Goal: Find specific page/section: Find specific page/section

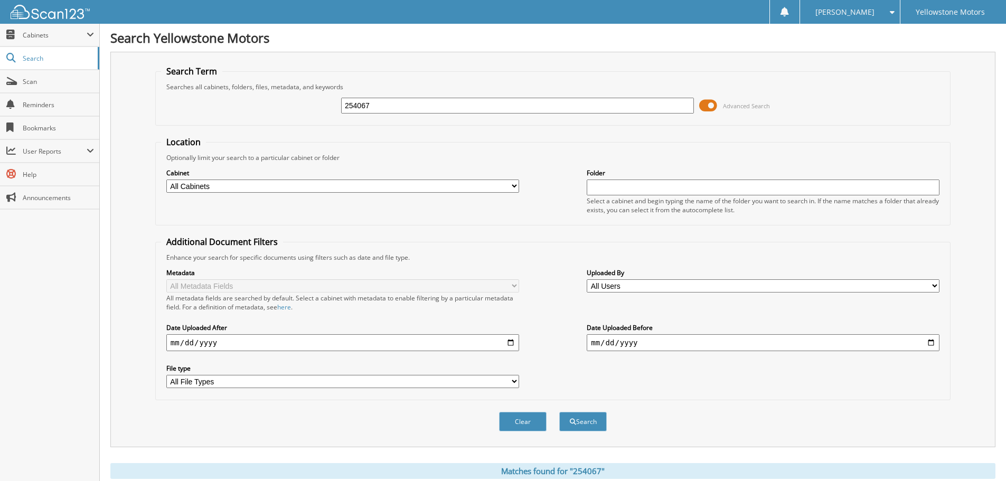
drag, startPoint x: 357, startPoint y: 106, endPoint x: 327, endPoint y: 108, distance: 29.6
click at [342, 107] on input "254067" at bounding box center [517, 106] width 353 height 16
paste input "255642"
type input "255642"
click at [559, 412] on button "Search" at bounding box center [583, 422] width 48 height 20
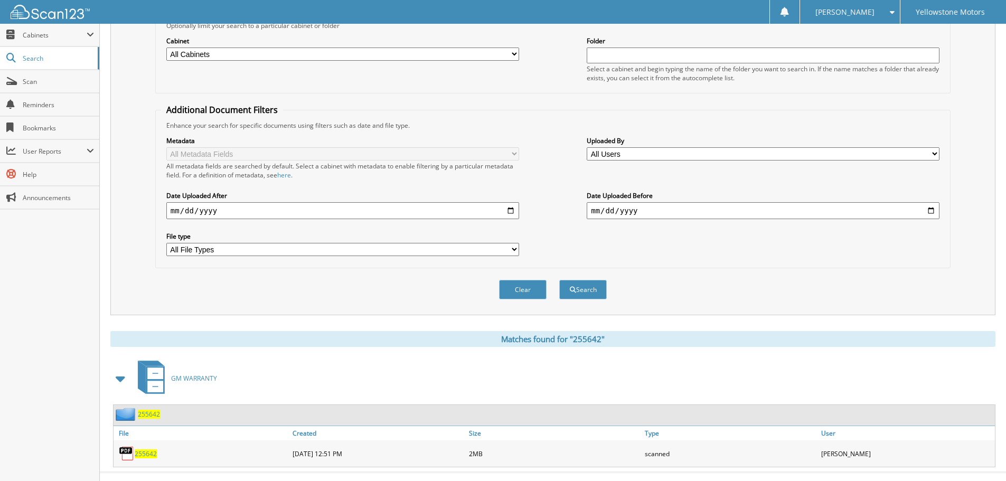
scroll to position [150, 0]
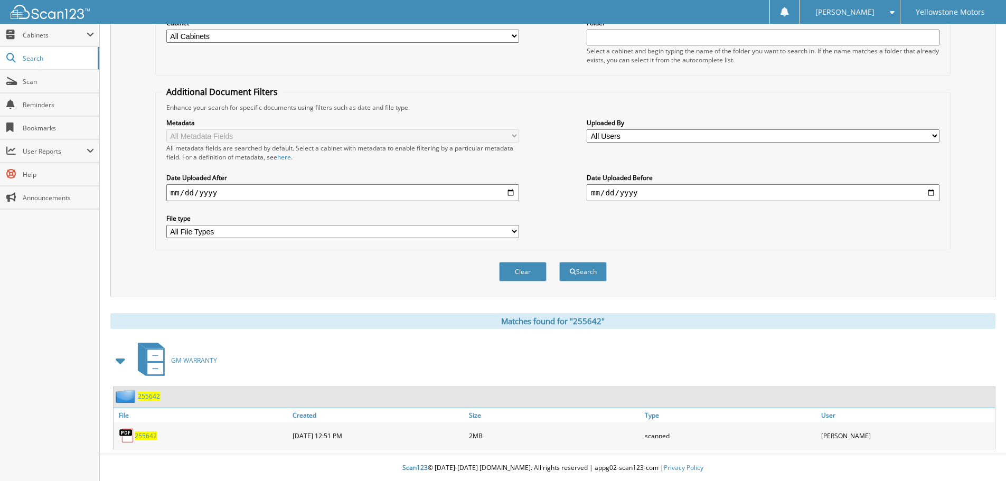
click at [148, 436] on span "255642" at bounding box center [146, 435] width 22 height 9
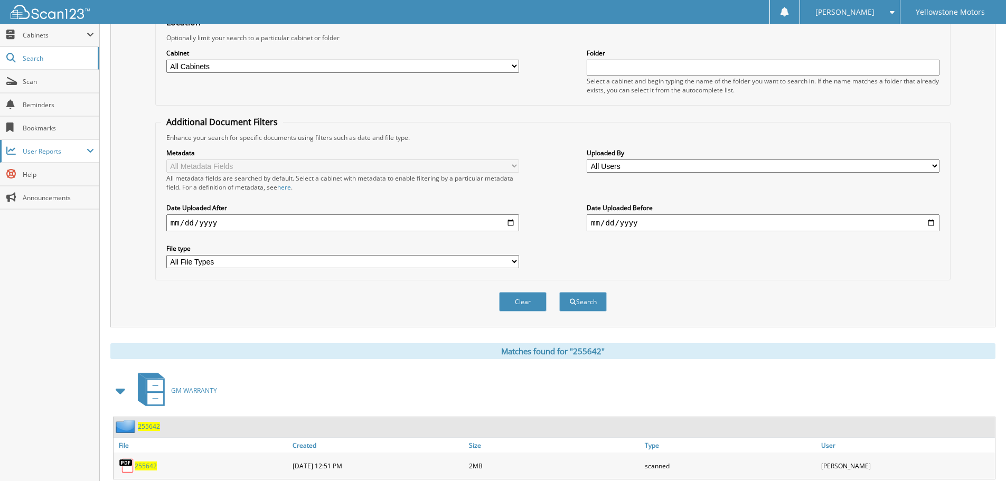
scroll to position [45, 0]
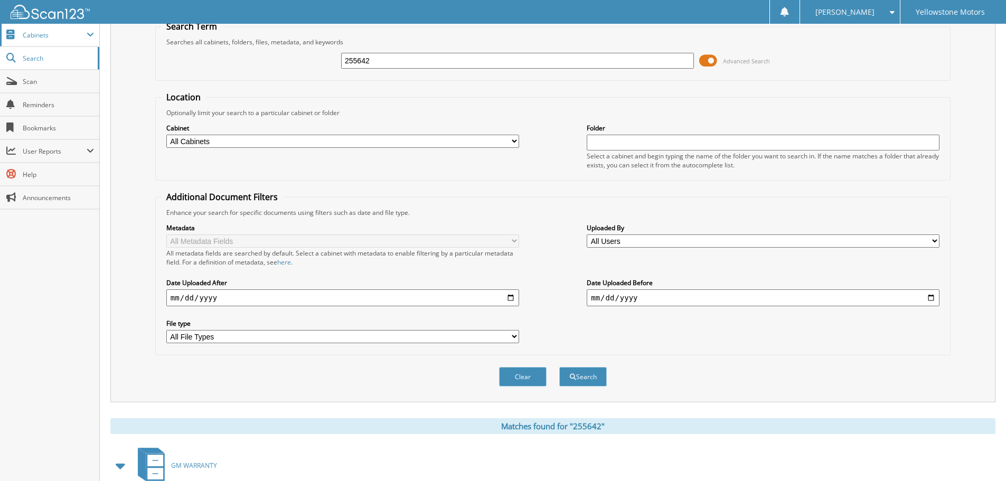
click at [43, 34] on span "Cabinets" at bounding box center [55, 35] width 64 height 9
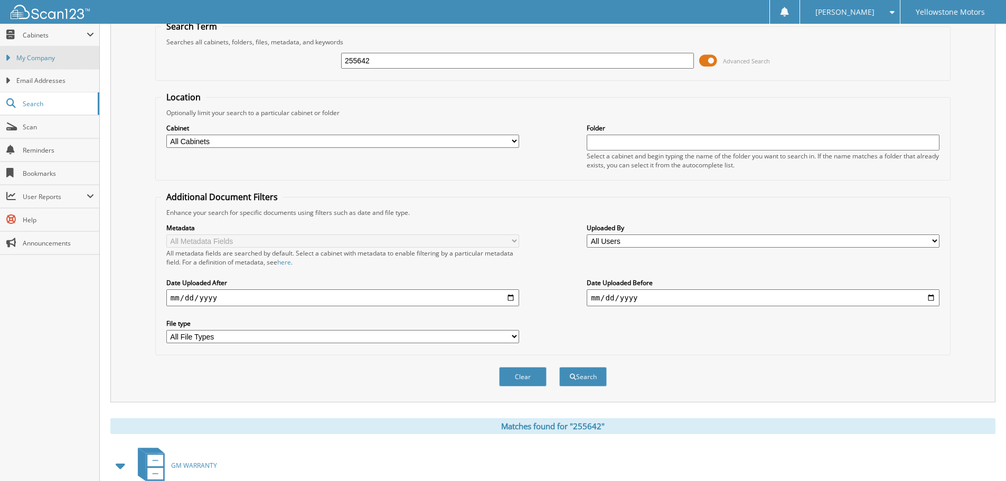
click at [48, 63] on link "My Company" at bounding box center [49, 57] width 99 height 23
